Goal: Unclear: Unclear

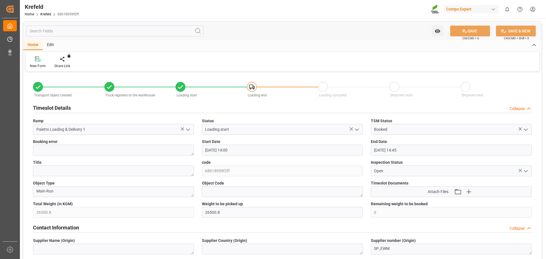
scroll to position [199, 0]
